Goal: Information Seeking & Learning: Learn about a topic

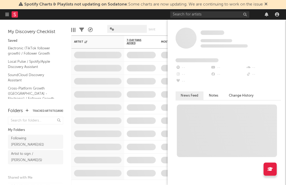
click at [282, 181] on div "Some Artist Tracking Since: [DATE] 0 fans this week 0 fans last week Fans Added…" at bounding box center [226, 103] width 118 height 166
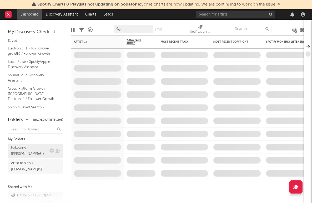
click at [30, 145] on div "Following [PERSON_NAME] ( 61 )" at bounding box center [29, 151] width 37 height 13
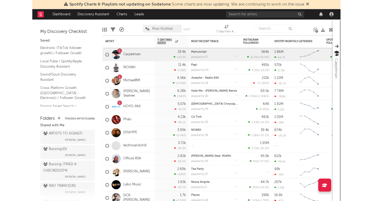
scroll to position [63, 0]
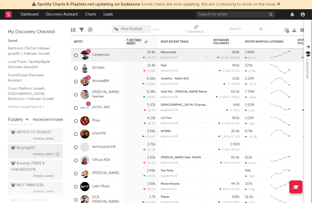
click at [28, 145] on div "Buzzing ( 21 )" at bounding box center [23, 148] width 24 height 6
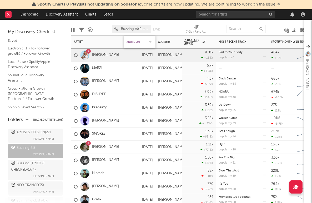
click at [137, 43] on div "Added On" at bounding box center [135, 41] width 18 height 3
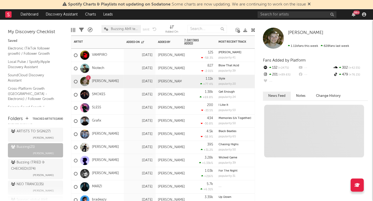
click at [86, 80] on div at bounding box center [84, 81] width 9 height 9
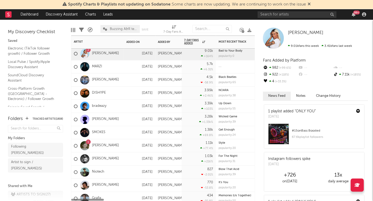
click at [131, 41] on div "Added On" at bounding box center [135, 41] width 18 height 3
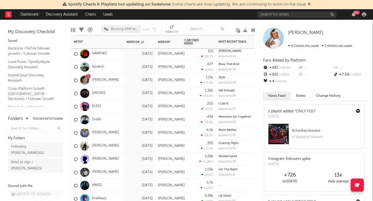
click at [129, 79] on div "[DATE]" at bounding box center [139, 80] width 26 height 6
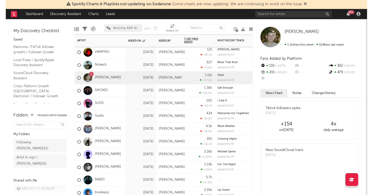
scroll to position [0, 0]
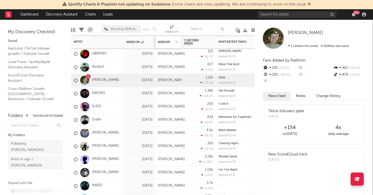
click at [165, 40] on div "Added By" at bounding box center [168, 42] width 21 height 11
click at [165, 41] on div "Added By" at bounding box center [164, 41] width 13 height 3
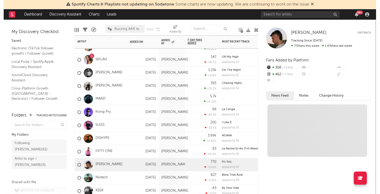
scroll to position [0, 0]
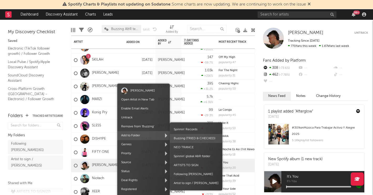
click at [181, 137] on span "Buzzing (TRIED & CHECKED)" at bounding box center [196, 138] width 53 height 9
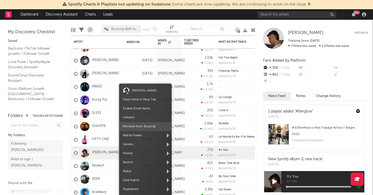
click at [147, 126] on span "Remove from ' Buzzing '" at bounding box center [145, 126] width 53 height 9
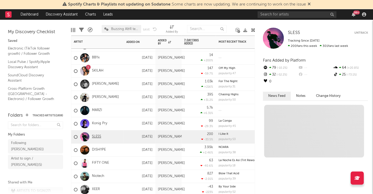
click at [95, 136] on link "SLESS" at bounding box center [96, 136] width 9 height 4
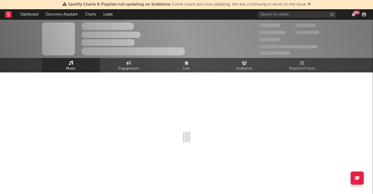
select select "1w"
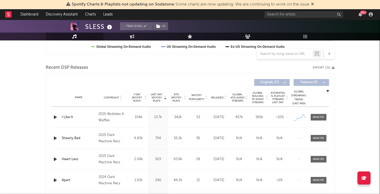
scroll to position [185, 0]
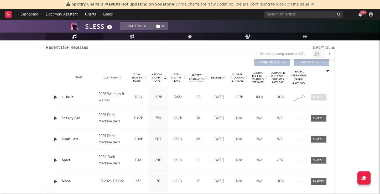
click at [285, 98] on div at bounding box center [318, 97] width 11 height 4
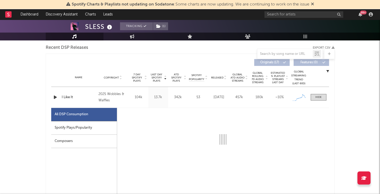
select select "1w"
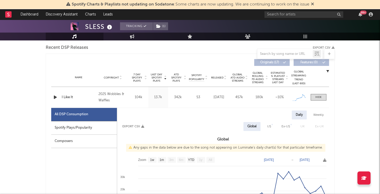
click at [89, 131] on div "Spotify Plays/Popularity" at bounding box center [84, 127] width 66 height 13
select select "1w"
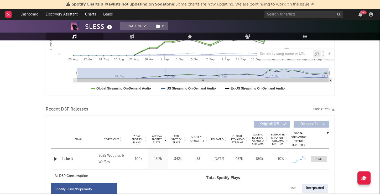
scroll to position [123, 0]
